Goal: Task Accomplishment & Management: Use online tool/utility

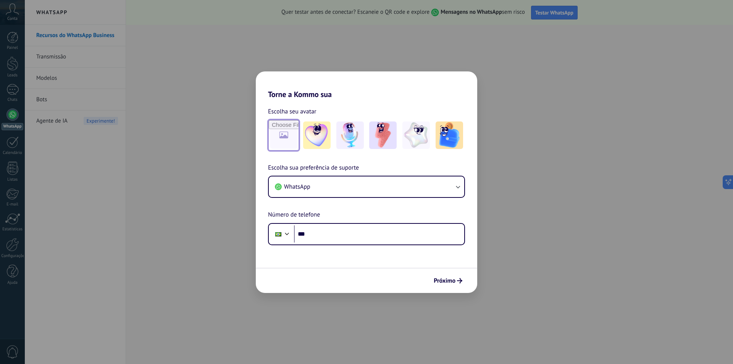
click at [290, 136] on input "file" at bounding box center [284, 135] width 30 height 30
type input "**********"
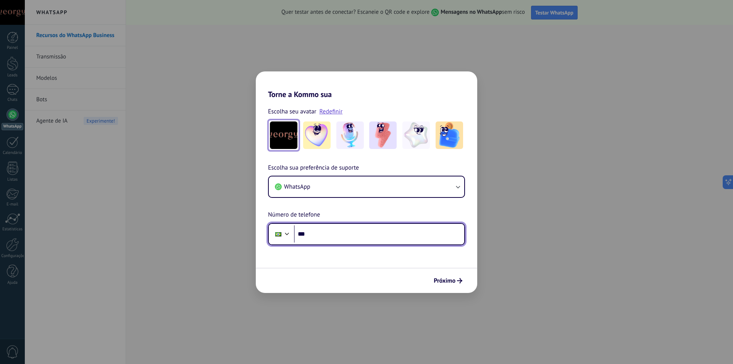
click at [356, 234] on input "***" at bounding box center [379, 234] width 170 height 18
type input "**********"
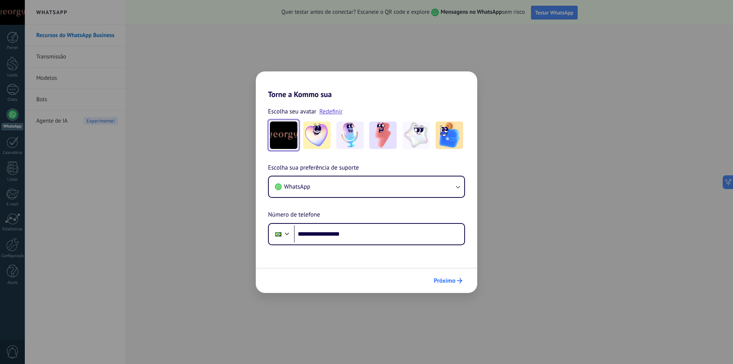
click at [449, 282] on span "Próximo" at bounding box center [445, 280] width 22 height 5
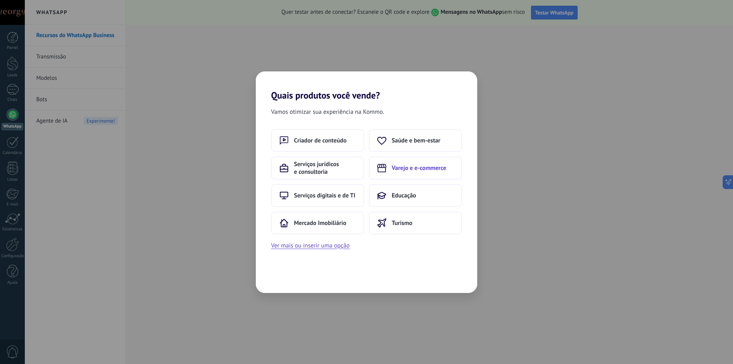
click at [414, 171] on span "Varejo e e-commerce" at bounding box center [419, 168] width 55 height 8
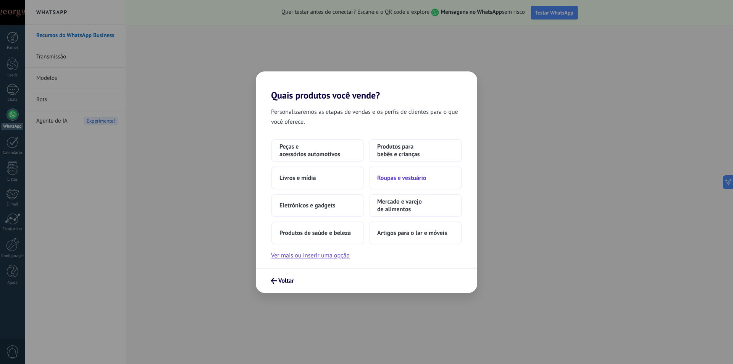
click at [418, 175] on span "Roupas e vestuário" at bounding box center [401, 178] width 49 height 8
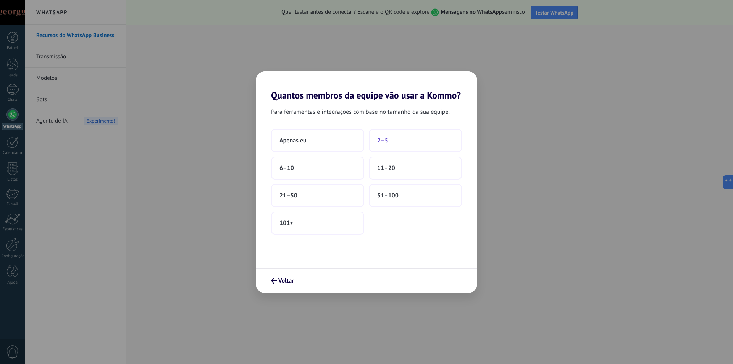
click at [384, 141] on span "2–5" at bounding box center [382, 141] width 11 height 8
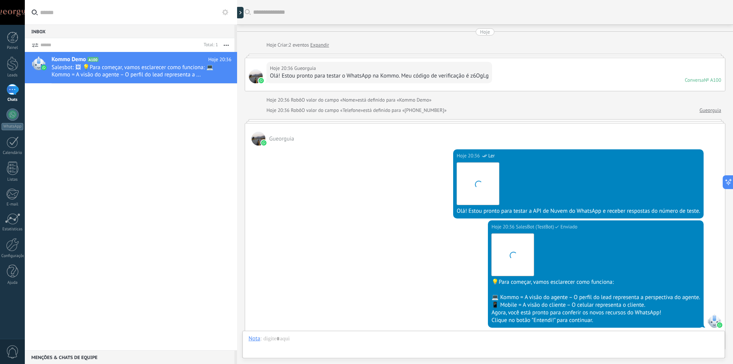
scroll to position [119, 0]
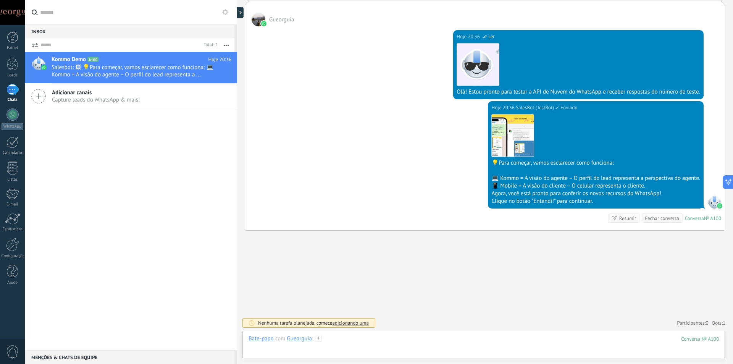
click at [363, 339] on div at bounding box center [484, 346] width 470 height 23
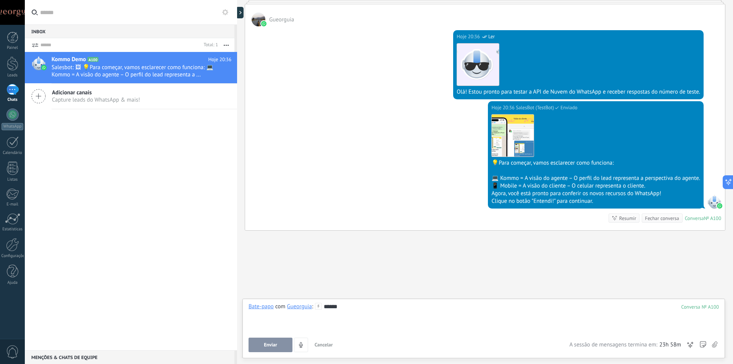
click at [279, 347] on button "Enviar" at bounding box center [271, 344] width 44 height 15
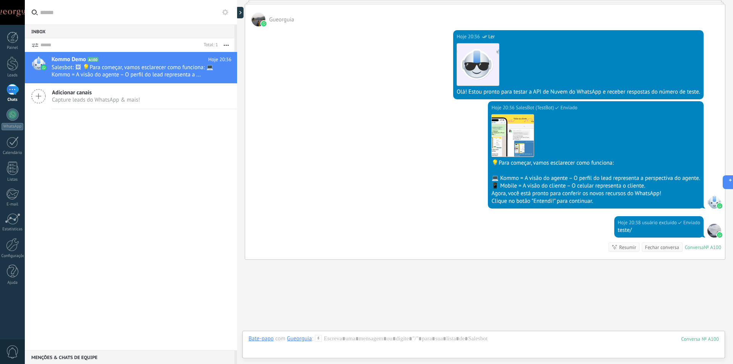
scroll to position [148, 0]
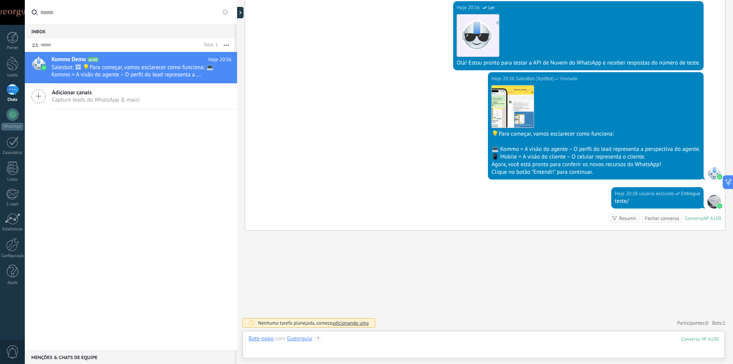
click at [367, 341] on div at bounding box center [484, 346] width 470 height 23
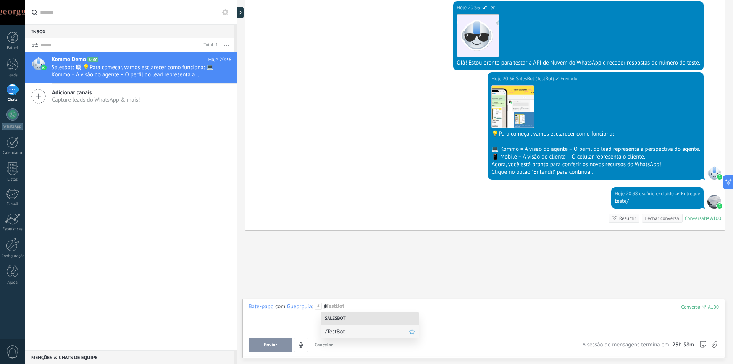
click at [357, 332] on span "/TestBot" at bounding box center [367, 331] width 84 height 7
click at [284, 345] on button "Executar" at bounding box center [271, 344] width 44 height 15
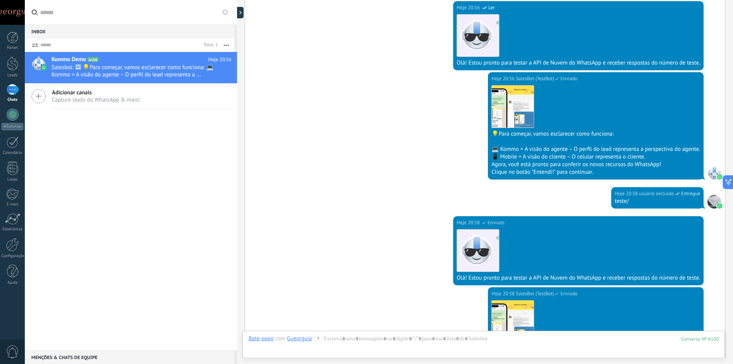
scroll to position [334, 0]
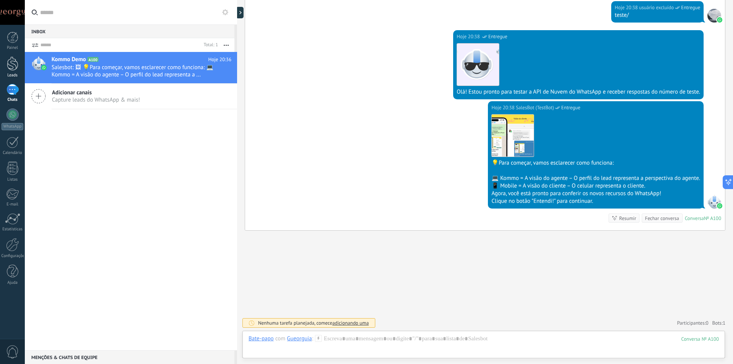
click at [12, 66] on div at bounding box center [12, 63] width 11 height 14
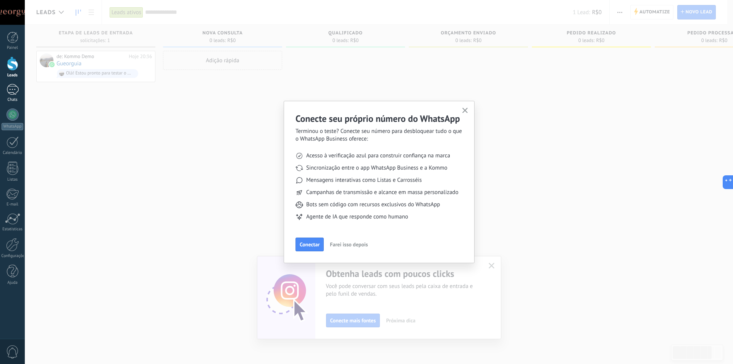
click at [12, 89] on div "1" at bounding box center [12, 89] width 12 height 11
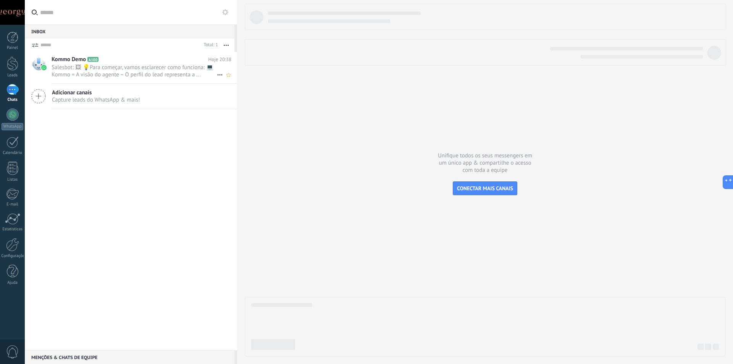
click at [135, 73] on span "Salesbot: 🖼 💡Para começar, vamos esclarecer como funciona: 💻 Kommo = A visão do…" at bounding box center [134, 71] width 165 height 15
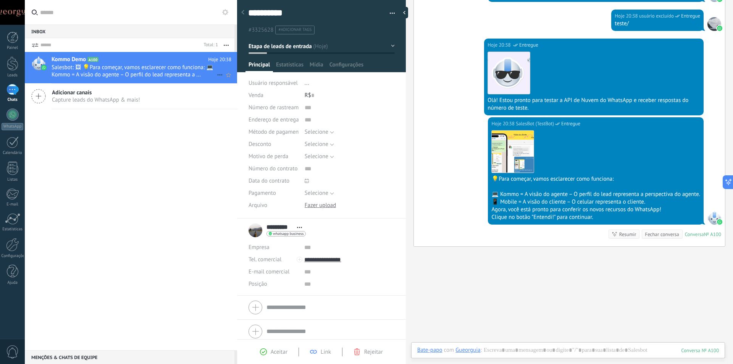
scroll to position [11, 0]
click at [330, 132] on button "Selecione" at bounding box center [319, 132] width 29 height 12
click at [324, 154] on li "Pagamento com cartão" at bounding box center [343, 158] width 94 height 13
click at [327, 154] on span "Selecione" at bounding box center [317, 156] width 24 height 7
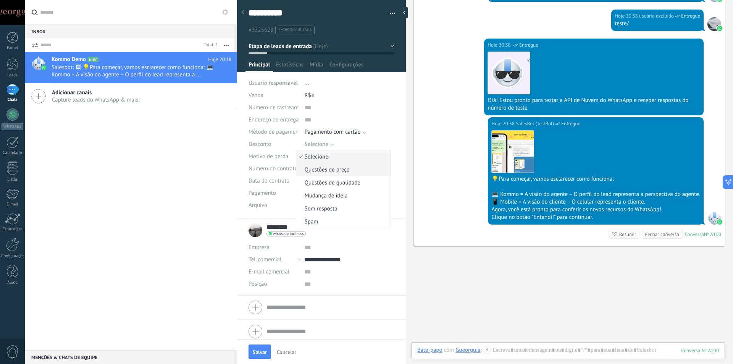
click at [348, 168] on span "Questões de preço" at bounding box center [342, 169] width 92 height 7
click at [330, 192] on button "Selecione" at bounding box center [319, 193] width 29 height 12
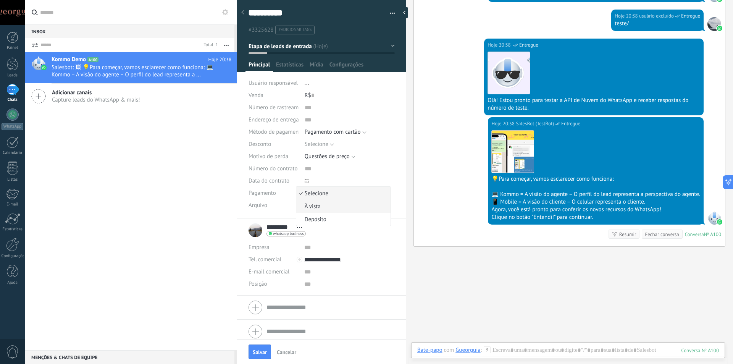
click at [328, 205] on span "À vista" at bounding box center [342, 206] width 92 height 7
click at [301, 66] on span "Estatísticas" at bounding box center [289, 66] width 27 height 11
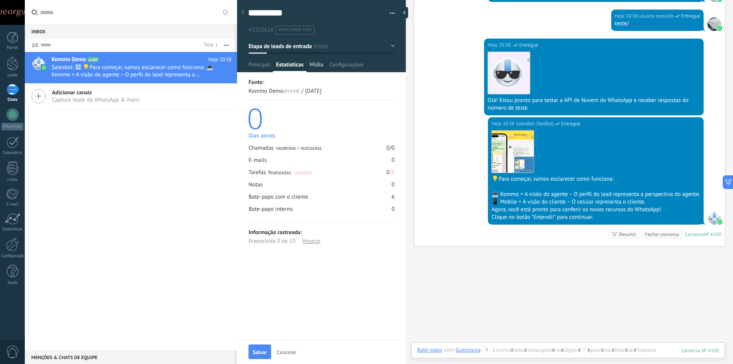
click at [314, 68] on span "Mídia" at bounding box center [317, 66] width 14 height 11
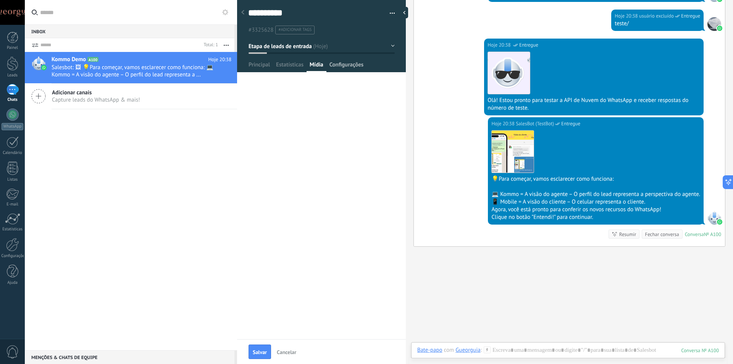
click at [340, 68] on span "Configurações" at bounding box center [346, 66] width 34 height 11
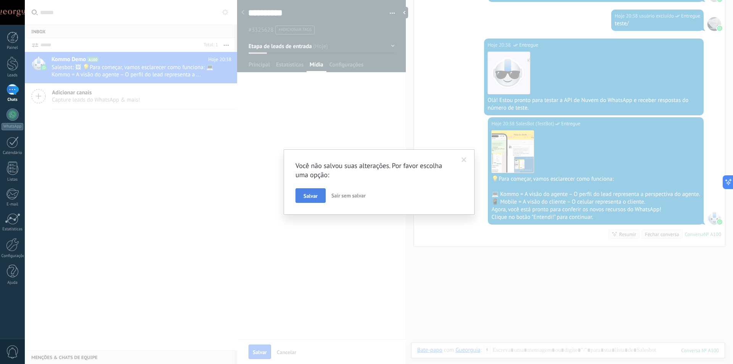
click at [315, 197] on span "Salvar" at bounding box center [310, 195] width 14 height 5
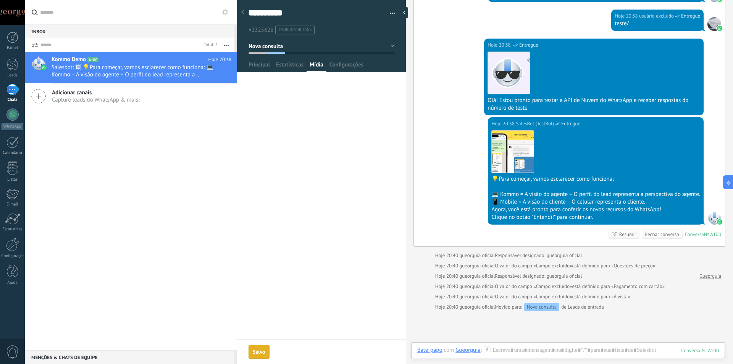
scroll to position [405, 0]
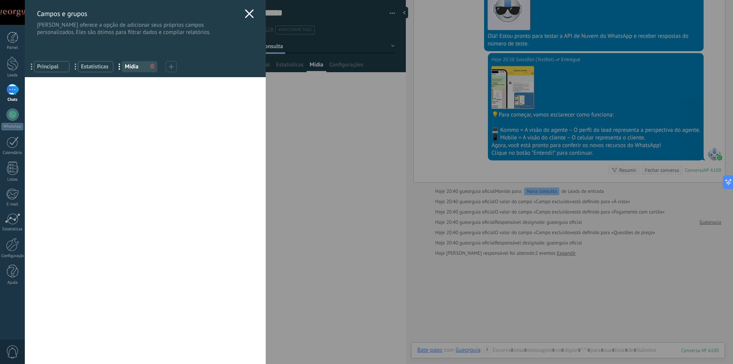
click at [520, 292] on div "[PERSON_NAME] e grupos Kommo oferece a opção de adicionar seus próprios campos …" at bounding box center [379, 182] width 708 height 364
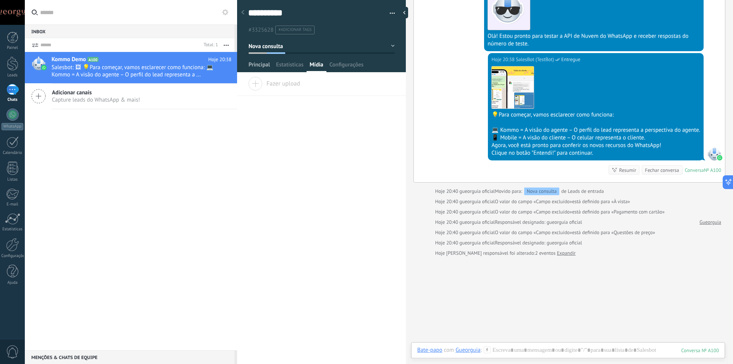
click at [263, 67] on span "Principal" at bounding box center [259, 66] width 21 height 11
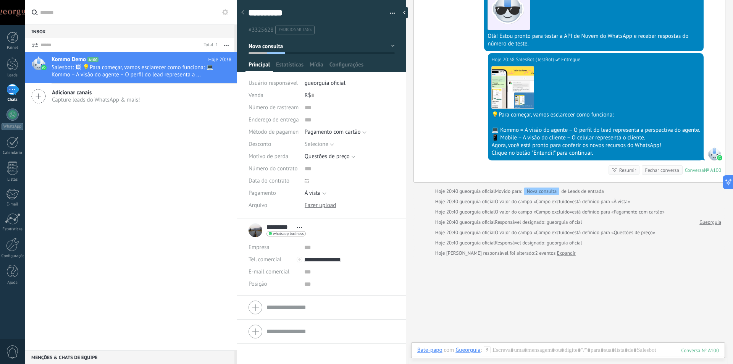
click at [256, 307] on div at bounding box center [322, 307] width 146 height 19
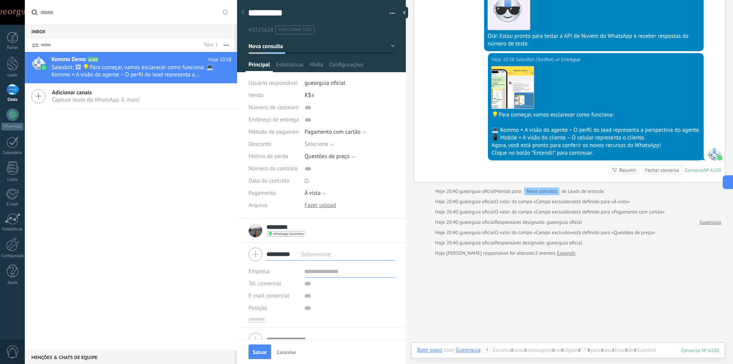
type input "**********"
click at [305, 275] on input "text" at bounding box center [349, 271] width 90 height 12
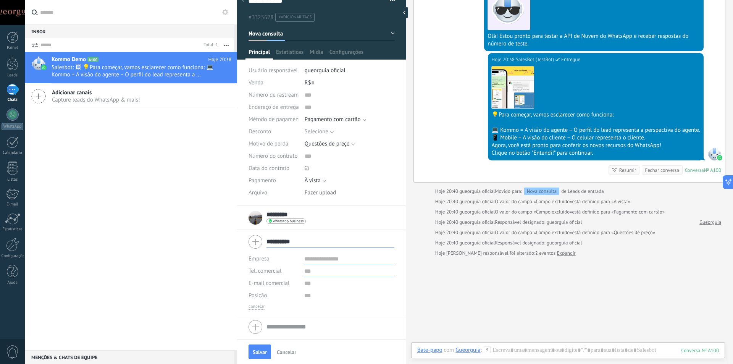
click at [307, 273] on input "text" at bounding box center [349, 271] width 90 height 12
type input "*"
type input "**********"
click at [304, 296] on input "text" at bounding box center [349, 295] width 90 height 12
click at [345, 242] on input "**********" at bounding box center [330, 242] width 128 height 12
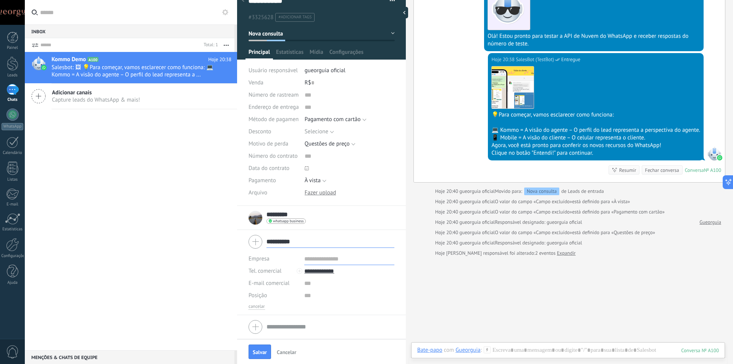
click at [304, 303] on div "**********" at bounding box center [322, 281] width 146 height 57
click at [376, 305] on div "cancelar" at bounding box center [322, 306] width 146 height 6
click at [281, 351] on span "Cancelar" at bounding box center [286, 351] width 19 height 5
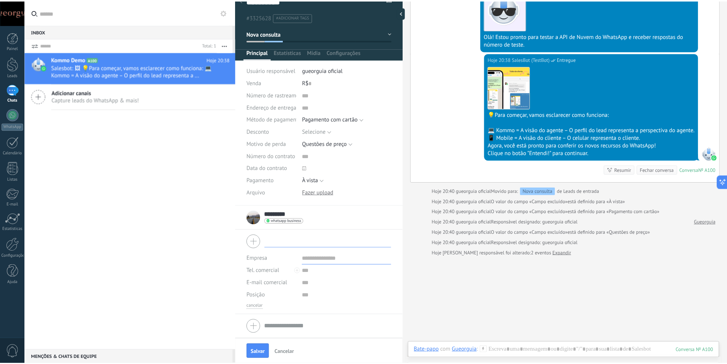
scroll to position [0, 0]
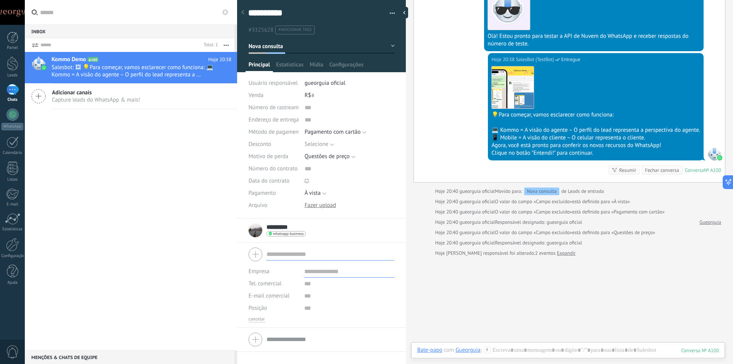
click at [40, 97] on icon at bounding box center [38, 96] width 15 height 15
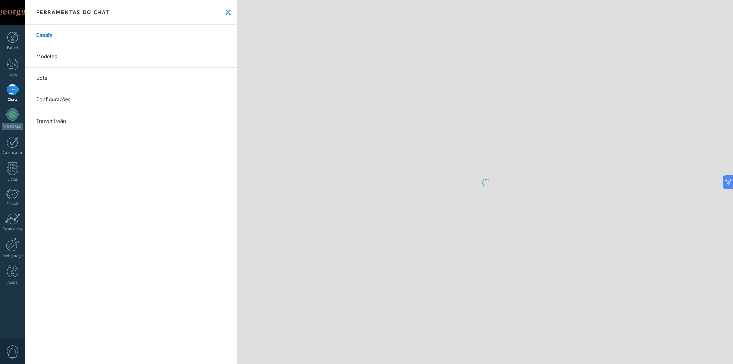
click at [40, 97] on link "Configurações" at bounding box center [131, 99] width 212 height 21
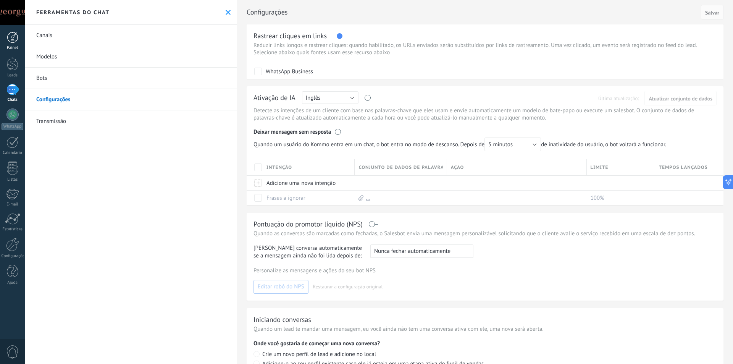
click at [13, 33] on div at bounding box center [12, 37] width 11 height 11
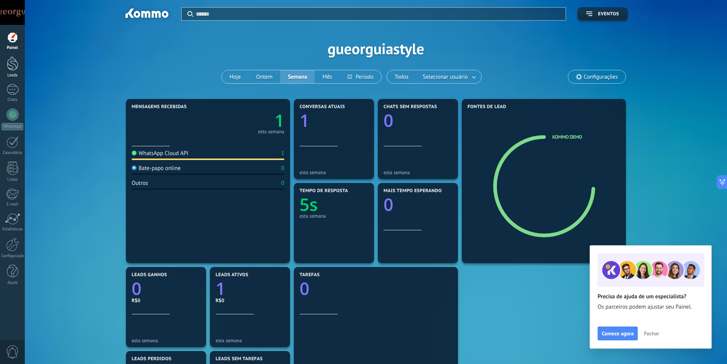
click at [13, 67] on div at bounding box center [12, 63] width 11 height 14
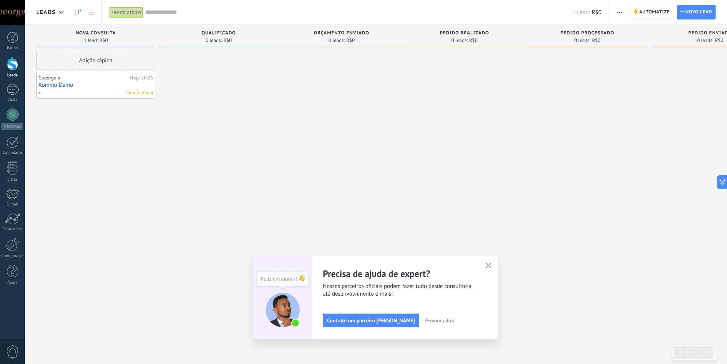
click at [425, 320] on span "Próxima dica" at bounding box center [439, 320] width 29 height 5
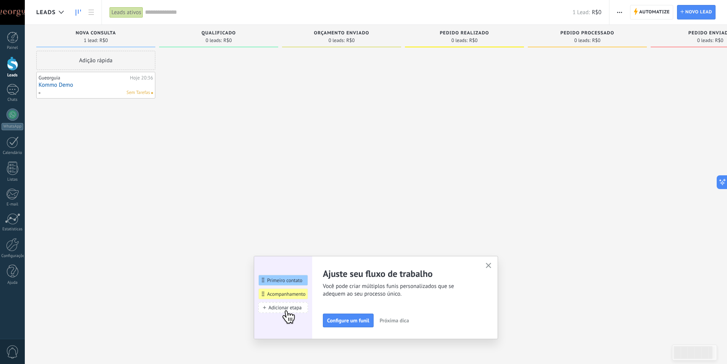
click at [405, 322] on span "Próxima dica" at bounding box center [394, 320] width 29 height 5
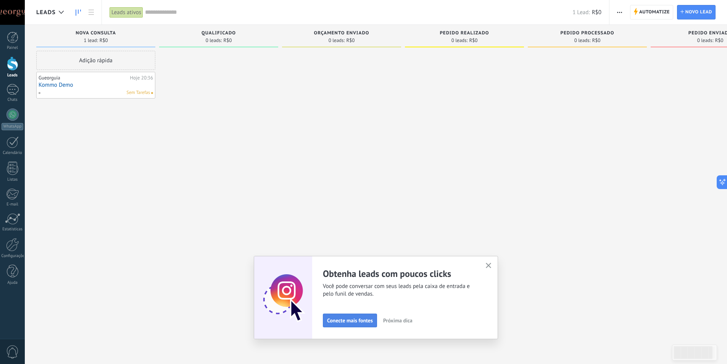
click at [366, 321] on span "Conecte mais fontes" at bounding box center [350, 320] width 46 height 5
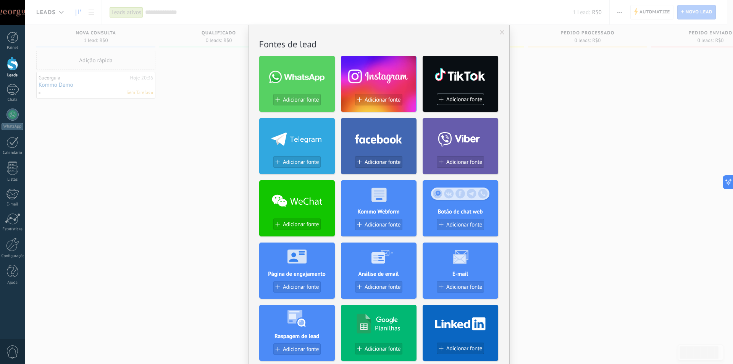
click at [609, 270] on div "Sem resultados. Fontes de lead Adicionar fonte Adicionar fonte Adicionar fonte …" at bounding box center [379, 182] width 708 height 364
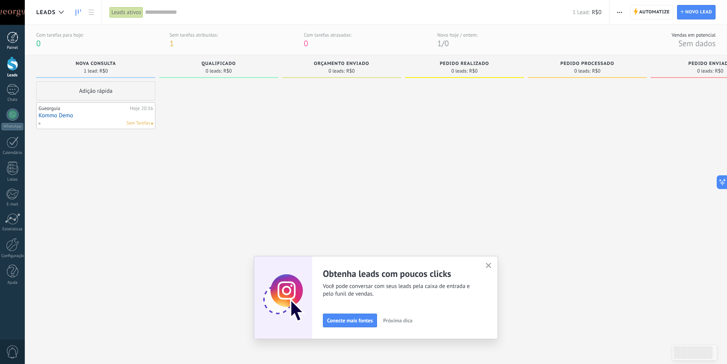
click at [10, 37] on div at bounding box center [12, 37] width 11 height 11
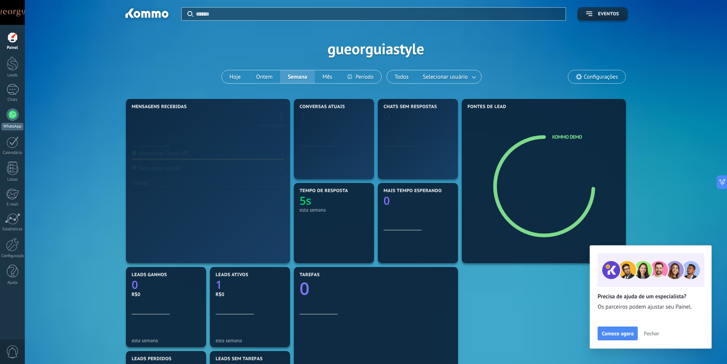
click at [13, 116] on div at bounding box center [12, 114] width 12 height 12
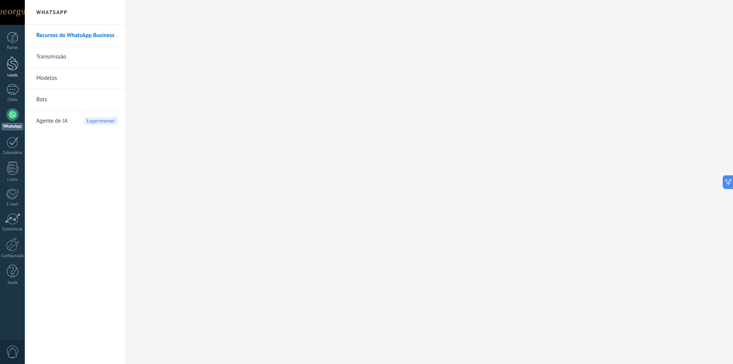
click at [11, 65] on div at bounding box center [12, 63] width 11 height 14
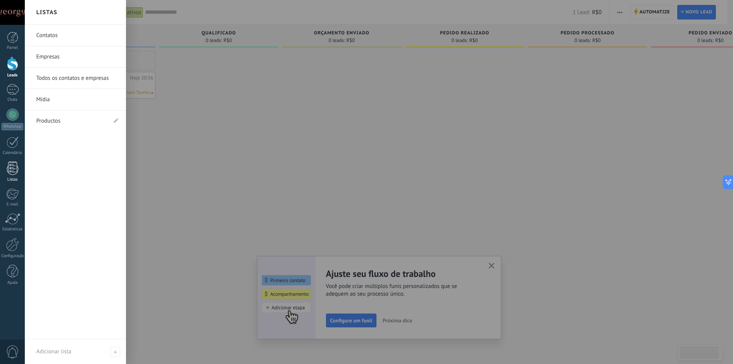
click at [15, 168] on div at bounding box center [12, 167] width 11 height 13
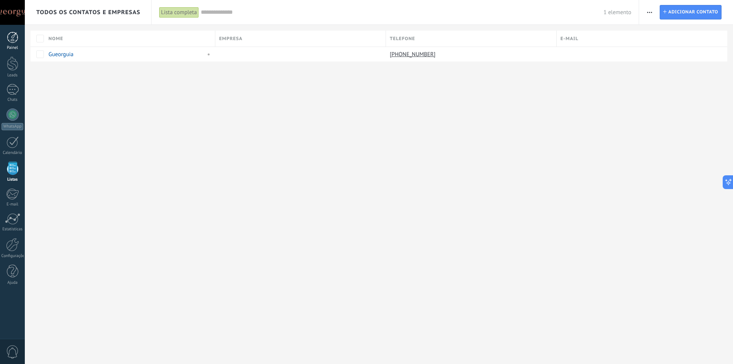
click at [15, 41] on div at bounding box center [12, 37] width 11 height 11
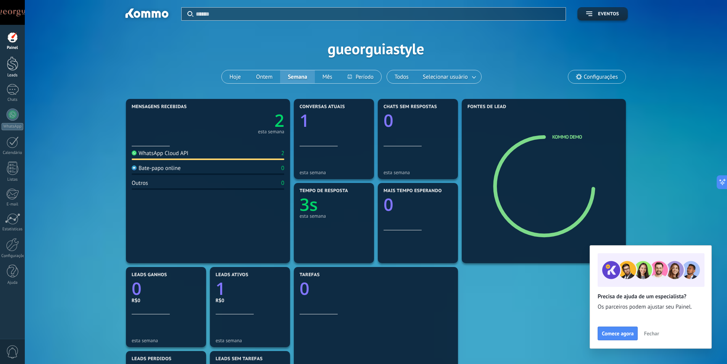
click at [13, 62] on div at bounding box center [12, 63] width 11 height 14
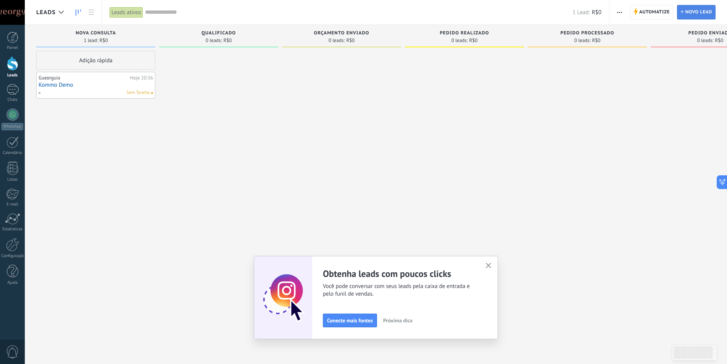
click at [701, 13] on span "Novo lead" at bounding box center [699, 12] width 27 height 14
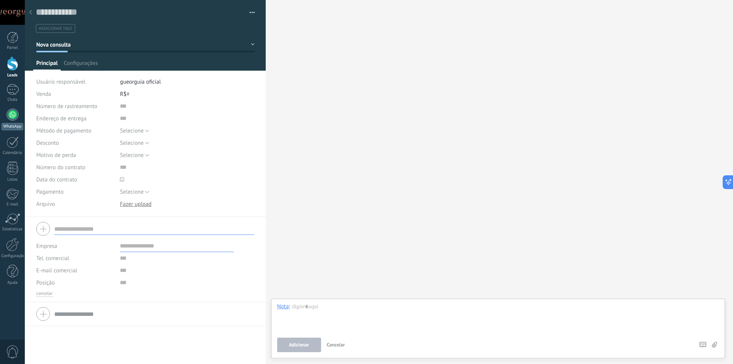
click at [12, 116] on div at bounding box center [12, 114] width 12 height 12
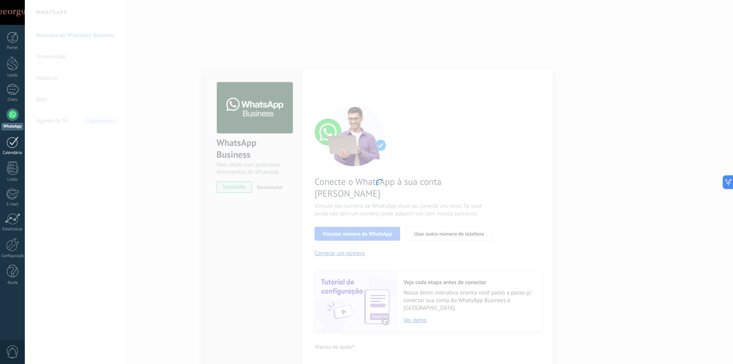
click at [13, 143] on div at bounding box center [12, 142] width 12 height 12
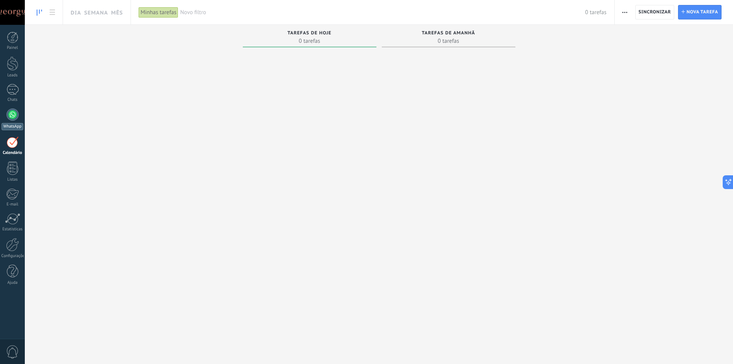
click at [14, 115] on div at bounding box center [12, 114] width 12 height 12
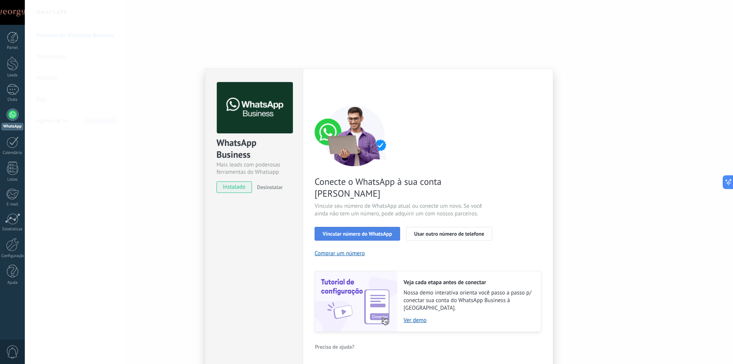
click at [372, 231] on span "Vincular número do WhatsApp" at bounding box center [357, 233] width 69 height 5
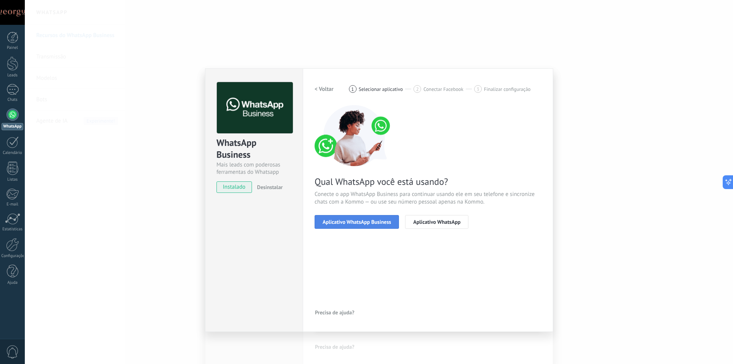
click at [360, 225] on button "Aplicativo WhatsApp Business" at bounding box center [357, 222] width 84 height 14
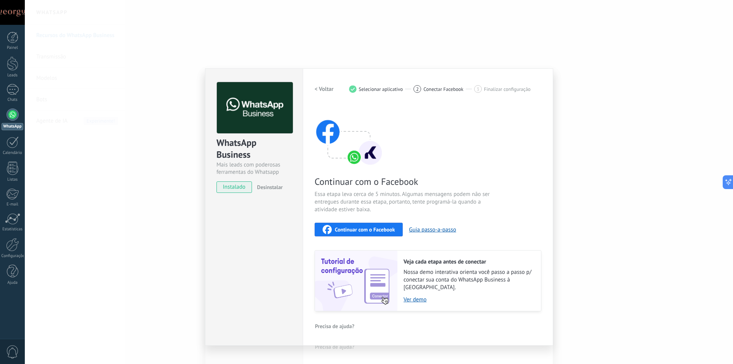
click at [324, 89] on h2 "< Voltar" at bounding box center [324, 89] width 19 height 7
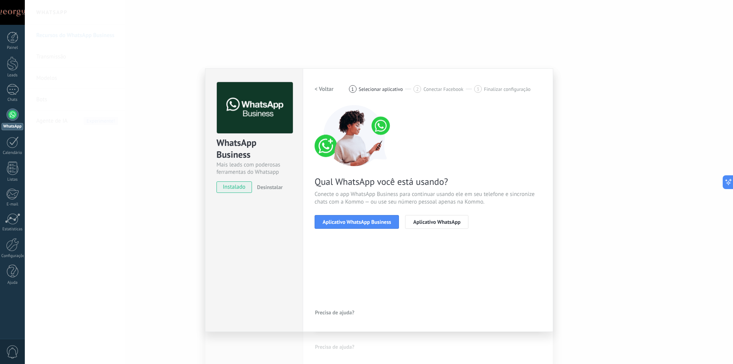
click at [324, 89] on h2 "< Voltar" at bounding box center [324, 89] width 19 height 7
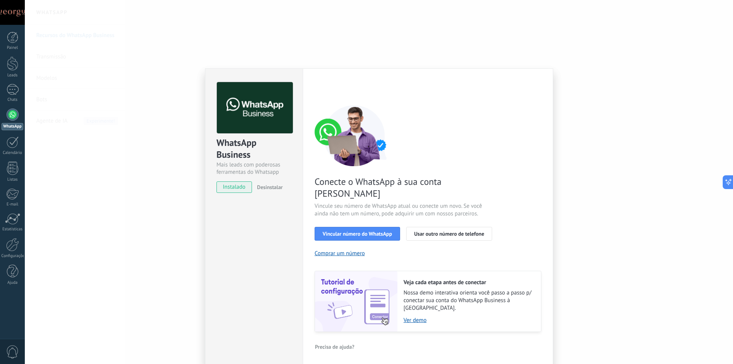
click at [618, 287] on div "WhatsApp Business Mais leads com poderosas ferramentas do Whatsapp instalado De…" at bounding box center [379, 182] width 708 height 364
click at [173, 83] on div "WhatsApp Business Mais leads com poderosas ferramentas do Whatsapp instalado De…" at bounding box center [379, 182] width 708 height 364
click at [457, 42] on div "WhatsApp Business Mais leads com poderosas ferramentas do Whatsapp instalado De…" at bounding box center [379, 182] width 708 height 364
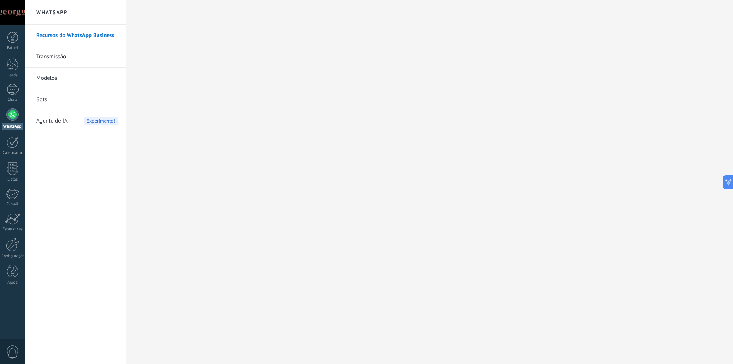
click at [44, 100] on link "Bots" at bounding box center [77, 99] width 82 height 21
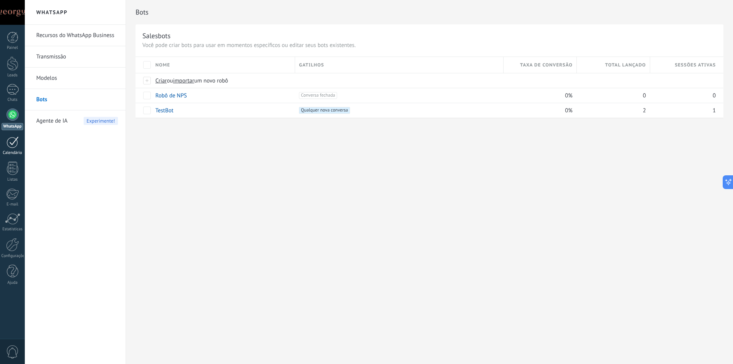
click at [11, 142] on div at bounding box center [12, 142] width 12 height 12
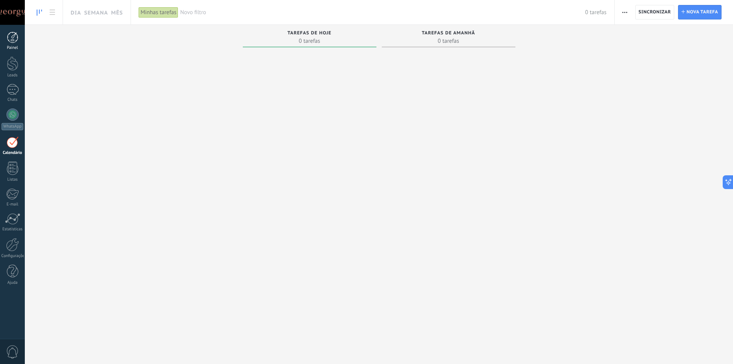
click at [12, 37] on div at bounding box center [12, 37] width 11 height 11
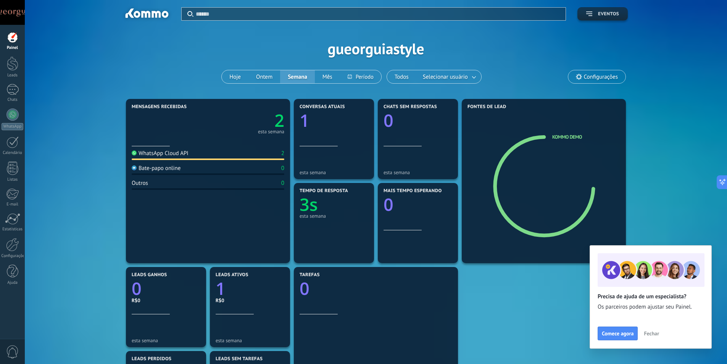
click at [603, 10] on button "Eventos" at bounding box center [603, 13] width 50 height 13
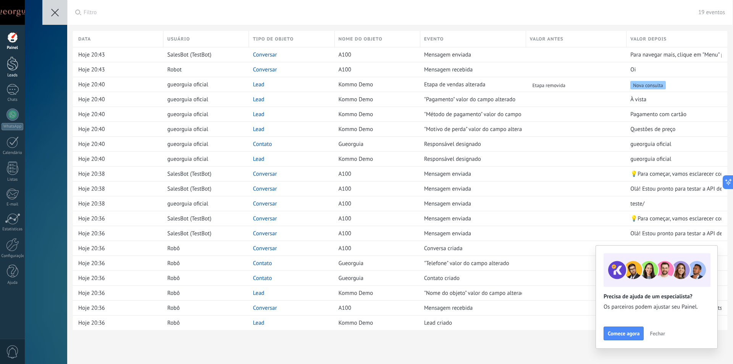
click at [15, 66] on div at bounding box center [12, 63] width 11 height 14
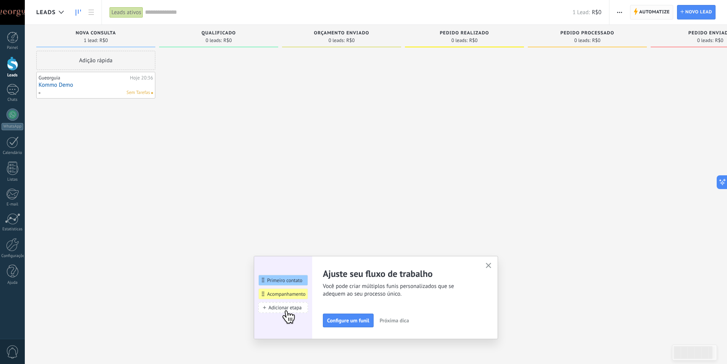
click at [654, 13] on span "Automatize" at bounding box center [654, 12] width 31 height 14
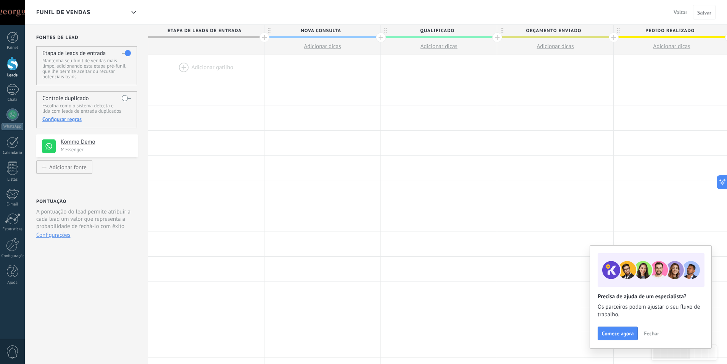
click at [204, 66] on div at bounding box center [206, 67] width 116 height 25
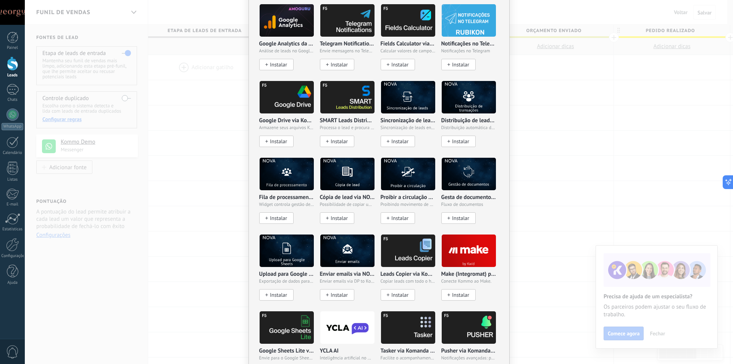
scroll to position [725, 0]
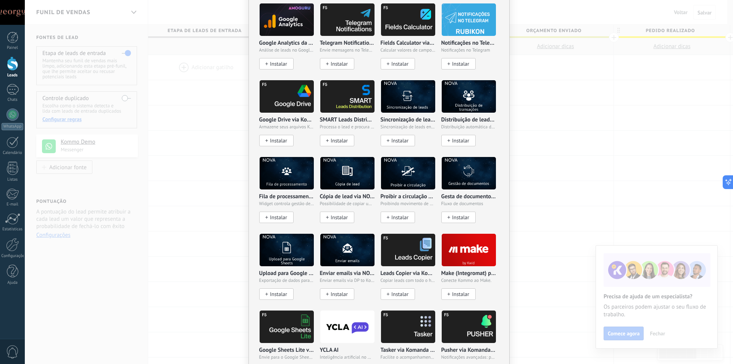
click at [586, 158] on div "Sem resultados. Robô de vendas Agente de IA Adicionar uma tarefa Enviar um webh…" at bounding box center [379, 182] width 708 height 364
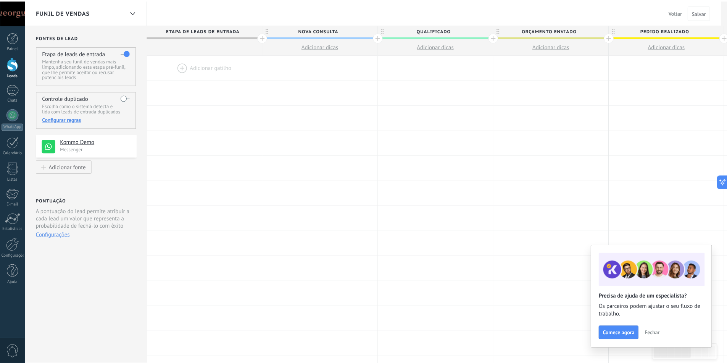
scroll to position [0, 0]
